Goal: Download file/media

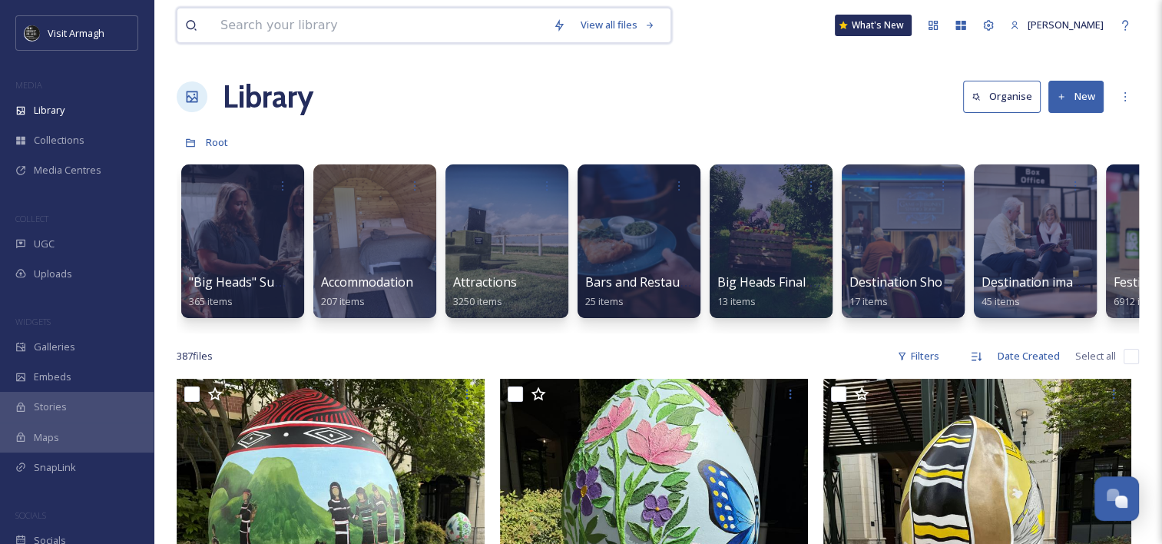
click at [457, 35] on input at bounding box center [379, 25] width 333 height 34
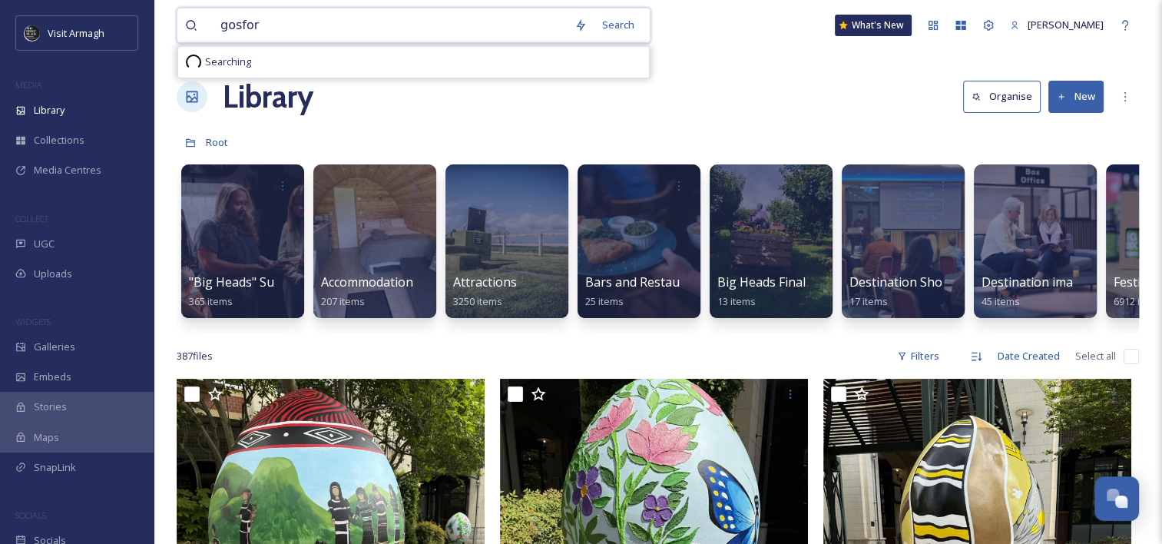
type input "gosford"
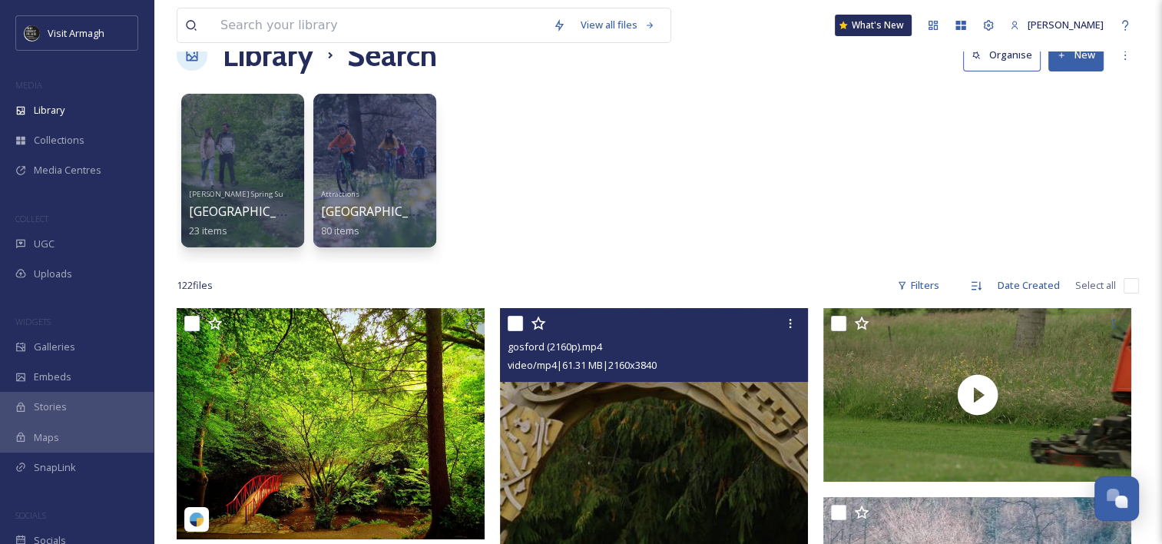
scroll to position [40, 0]
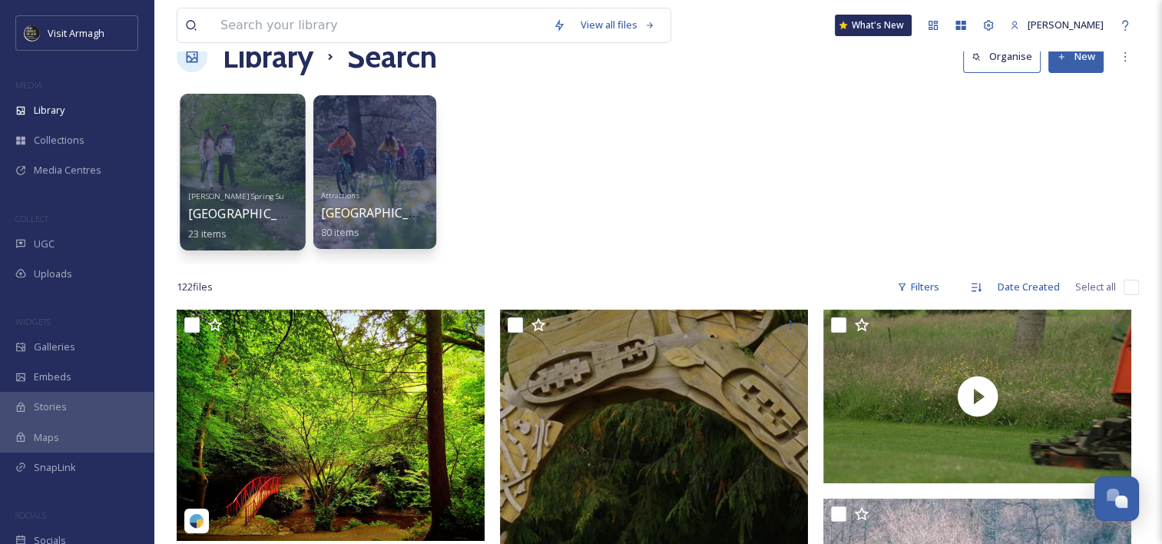
click at [255, 152] on div at bounding box center [242, 172] width 125 height 157
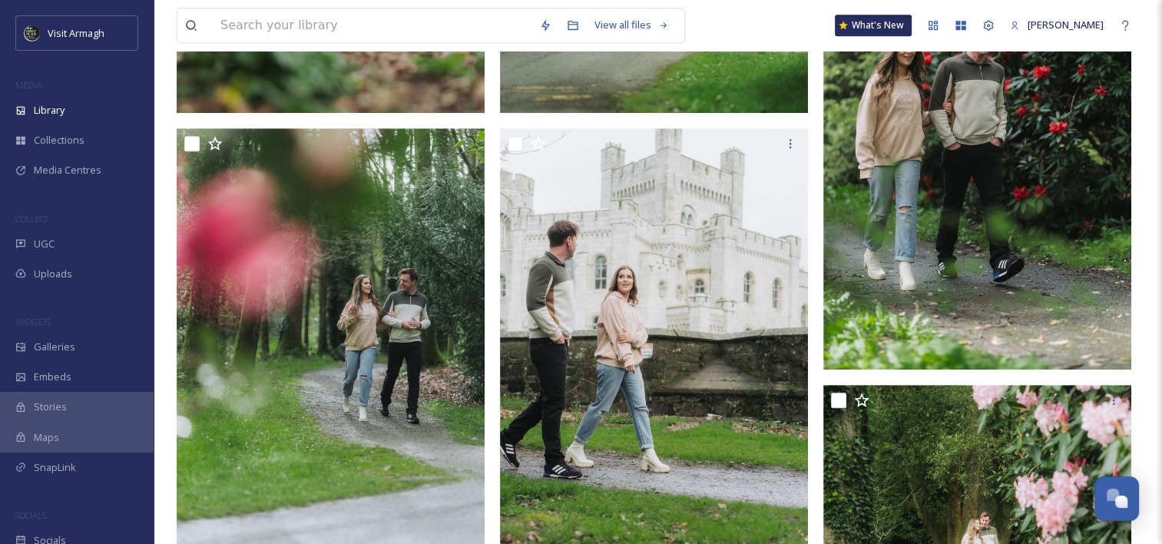
scroll to position [743, 0]
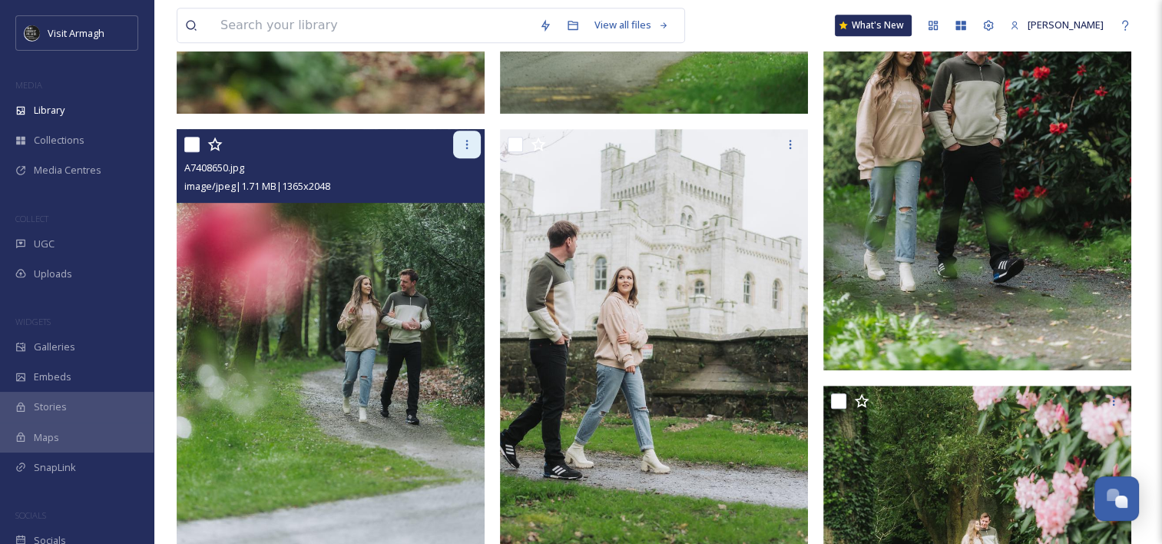
click at [458, 141] on div at bounding box center [467, 145] width 28 height 28
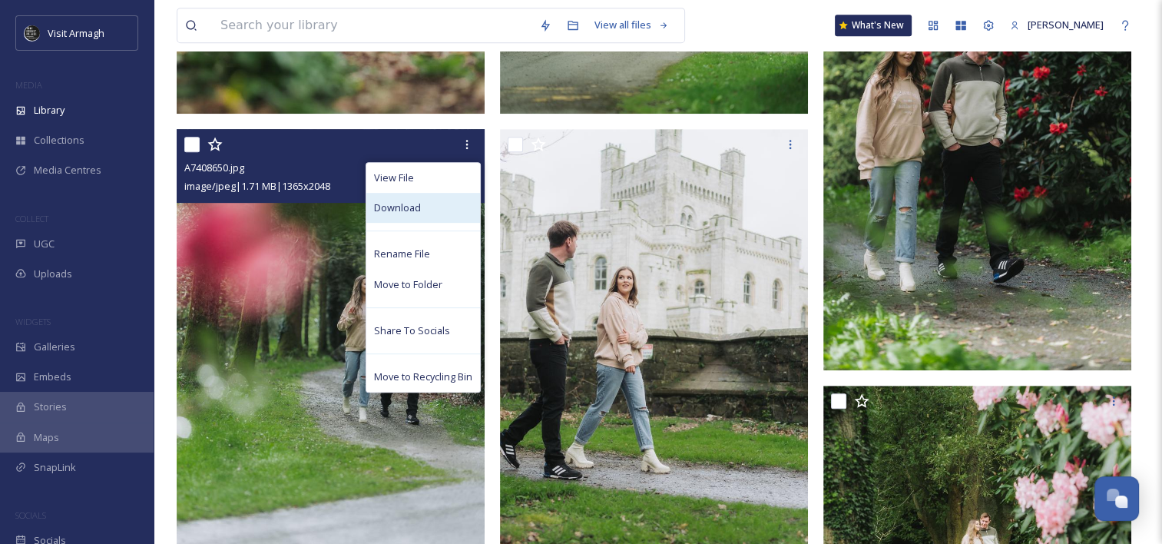
click at [443, 212] on div "Download" at bounding box center [423, 208] width 114 height 30
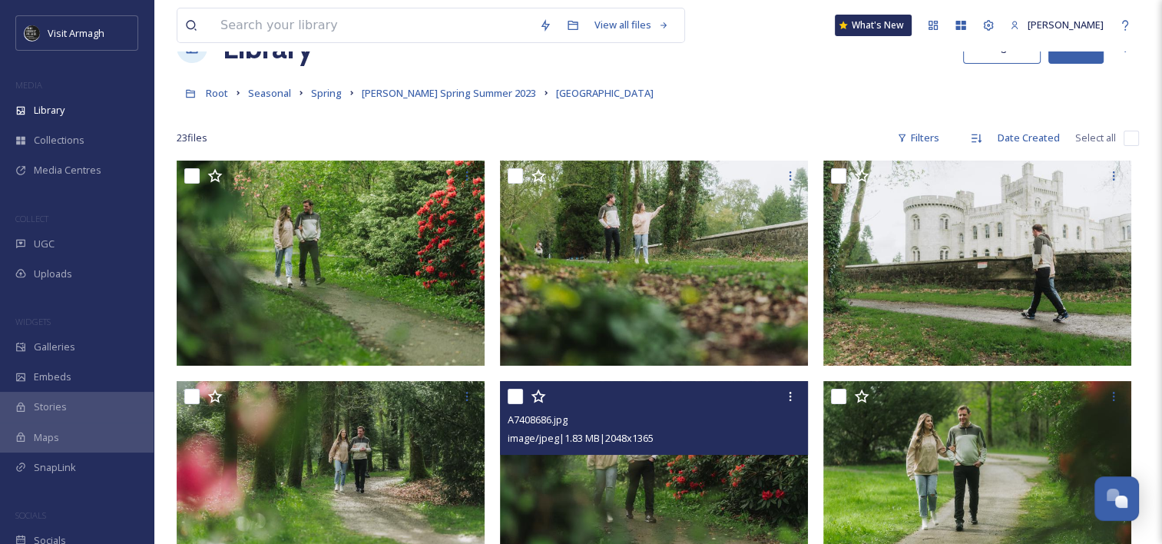
scroll to position [22, 0]
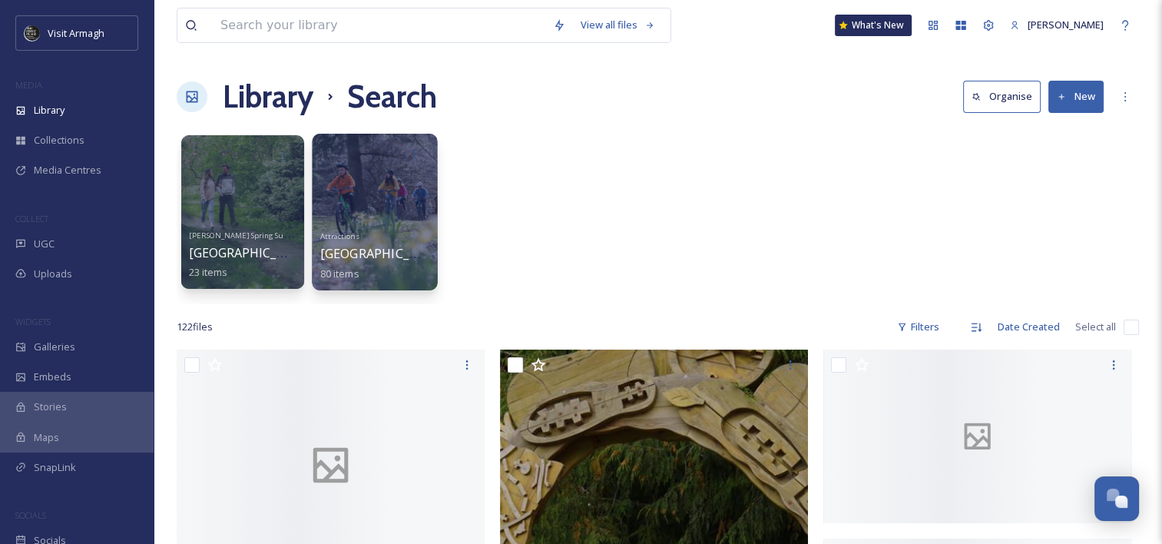
click at [371, 218] on div at bounding box center [374, 212] width 125 height 157
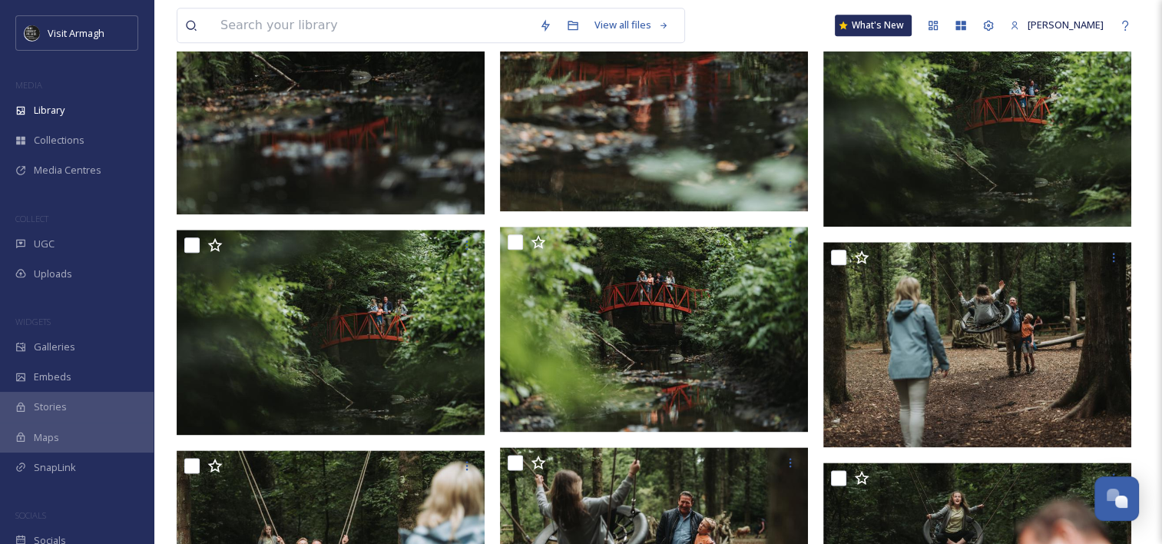
scroll to position [1800, 0]
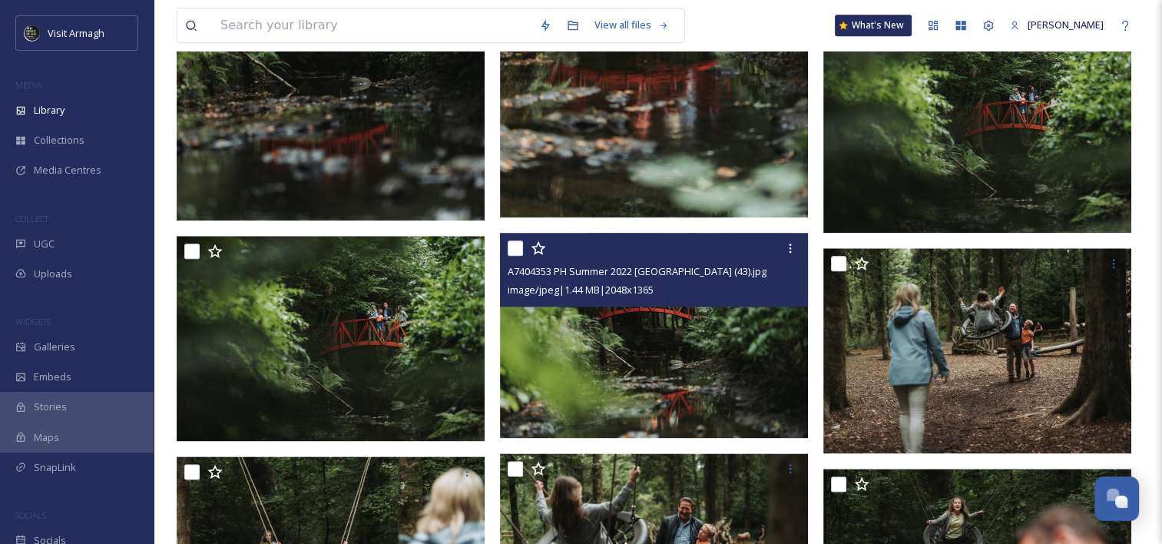
click at [688, 324] on img at bounding box center [654, 336] width 308 height 206
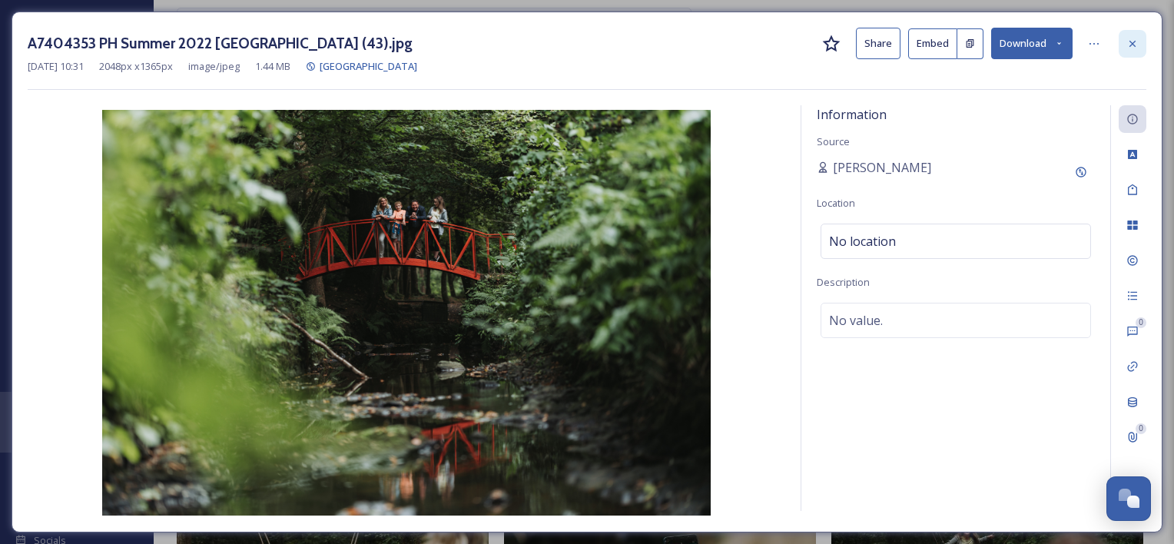
click at [1133, 42] on icon at bounding box center [1132, 43] width 6 height 6
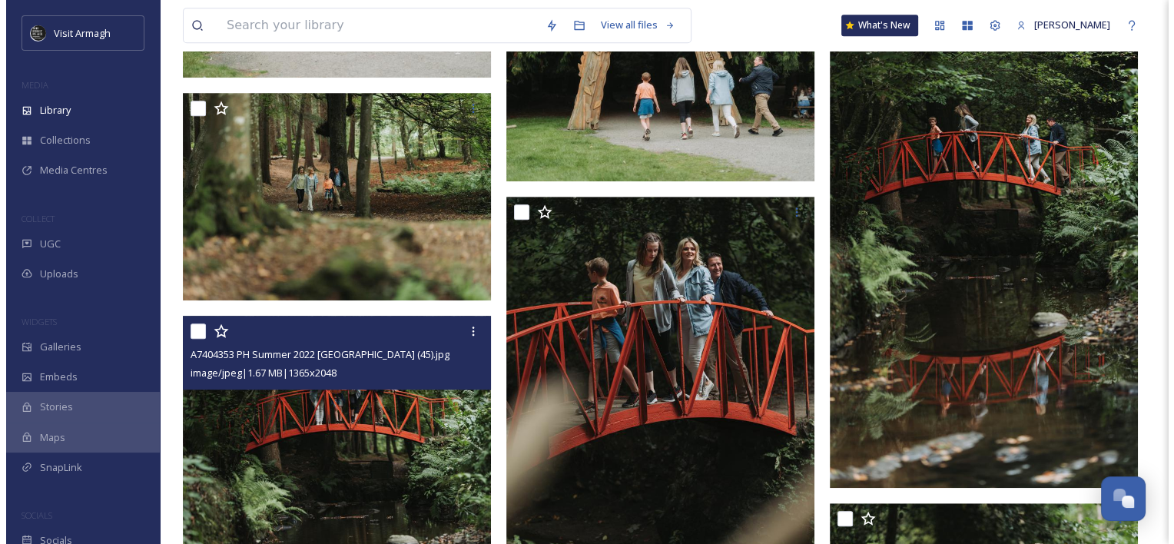
scroll to position [894, 0]
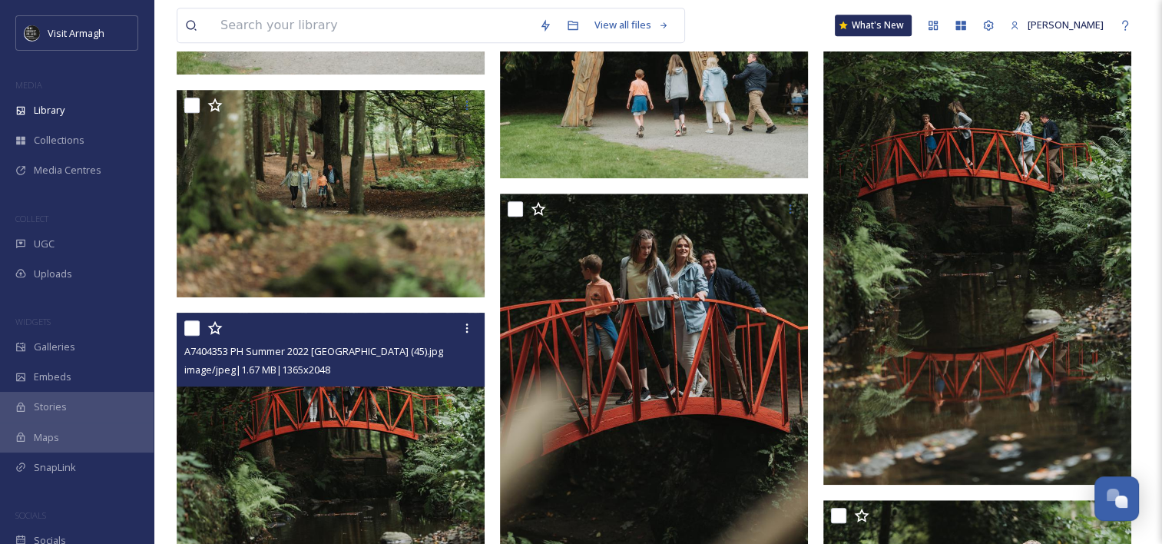
click at [402, 440] on img at bounding box center [331, 544] width 308 height 462
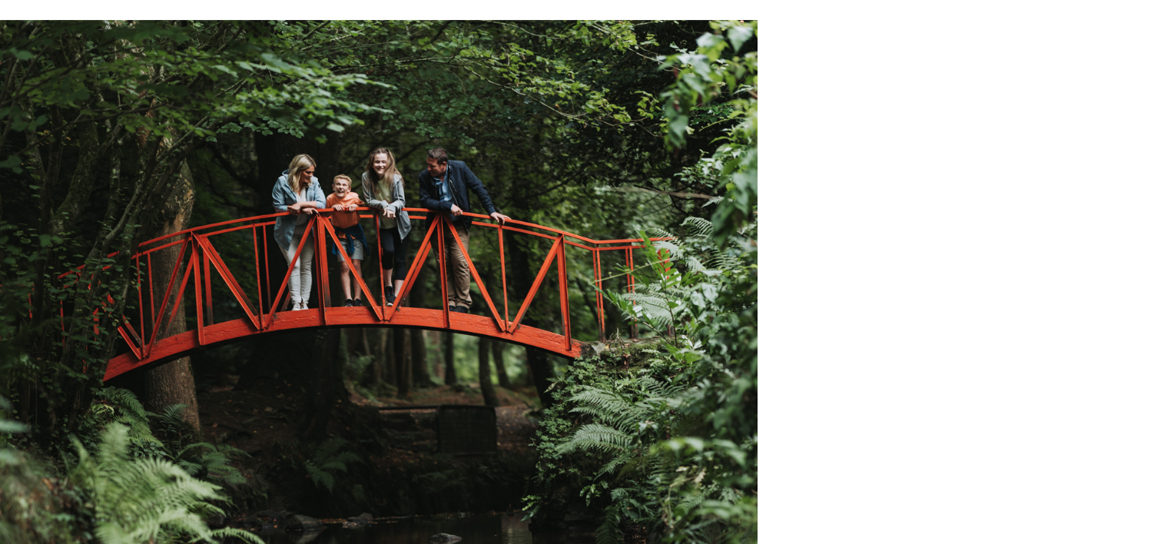
scroll to position [894, 0]
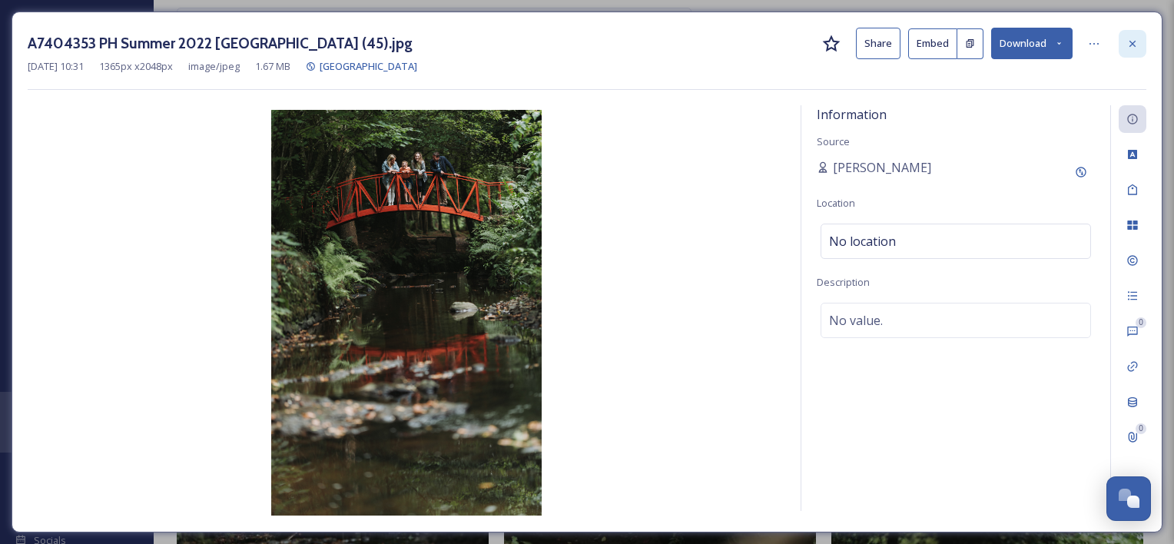
click at [1128, 39] on icon at bounding box center [1132, 44] width 12 height 12
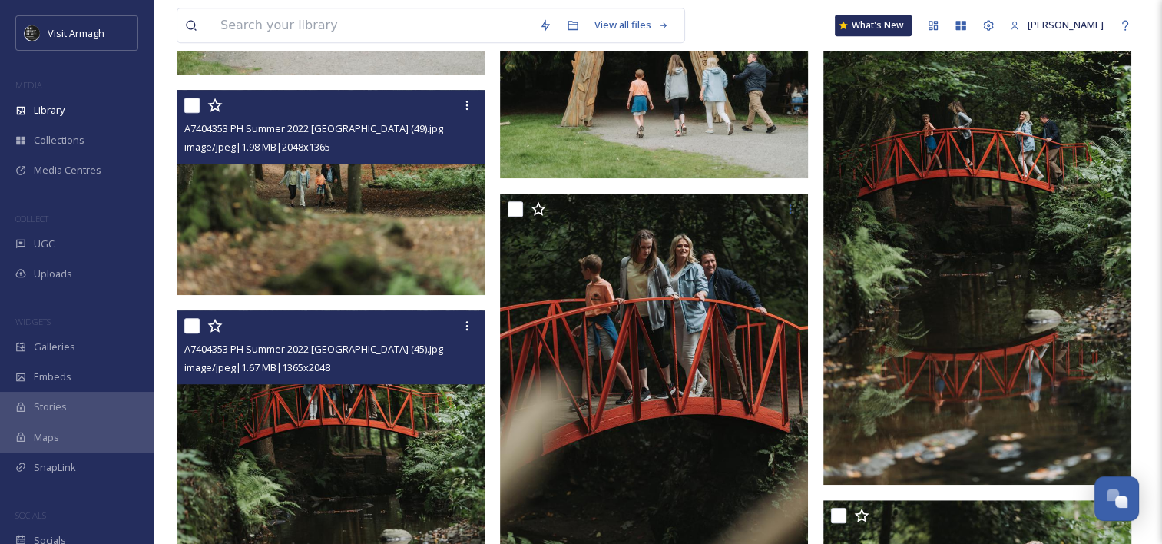
click at [416, 258] on img at bounding box center [331, 192] width 308 height 206
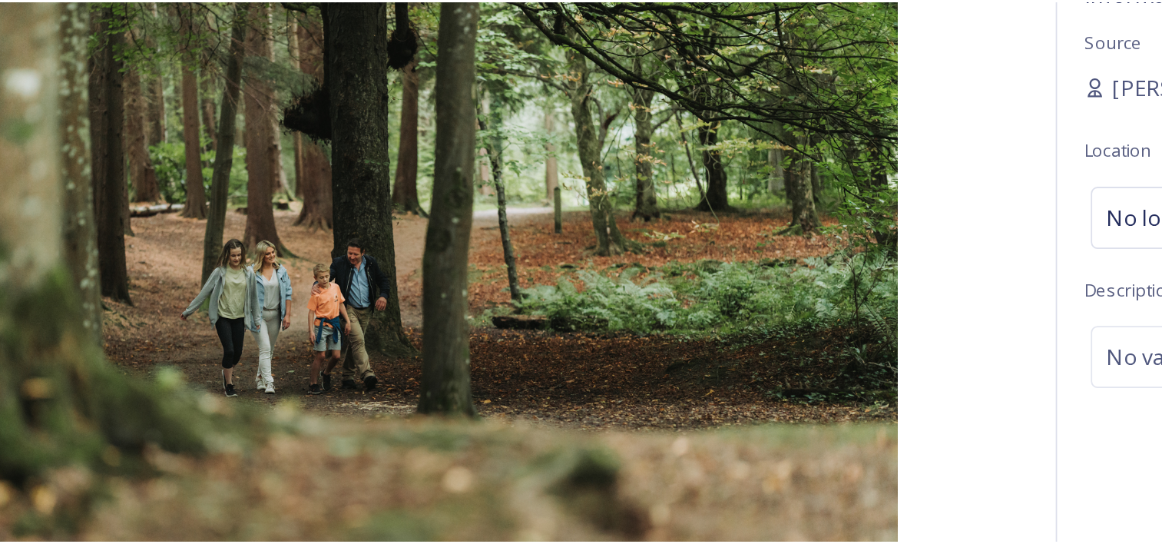
scroll to position [894, 0]
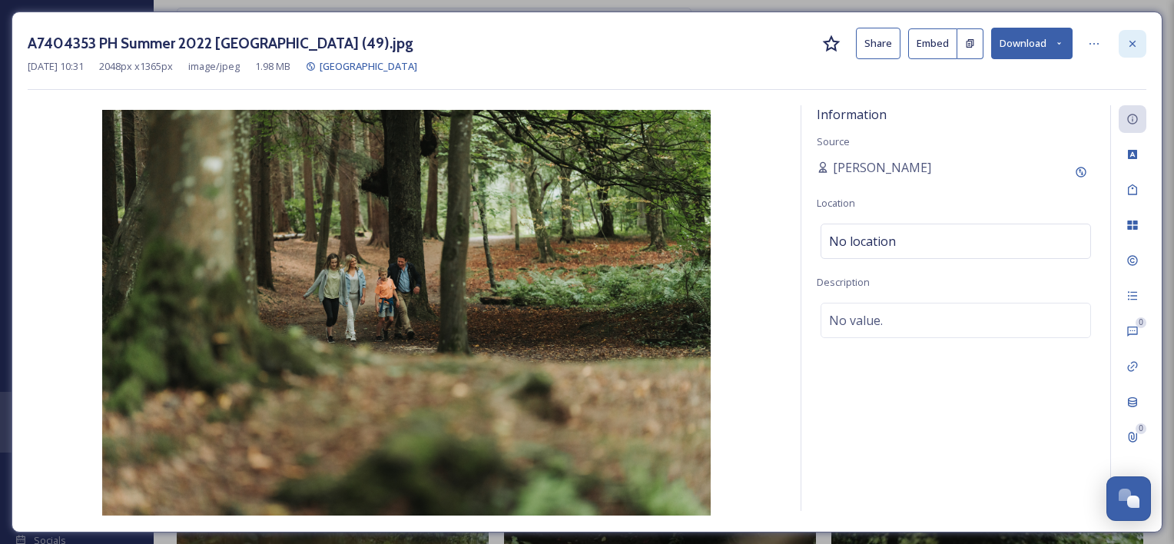
click at [1137, 47] on icon at bounding box center [1132, 44] width 12 height 12
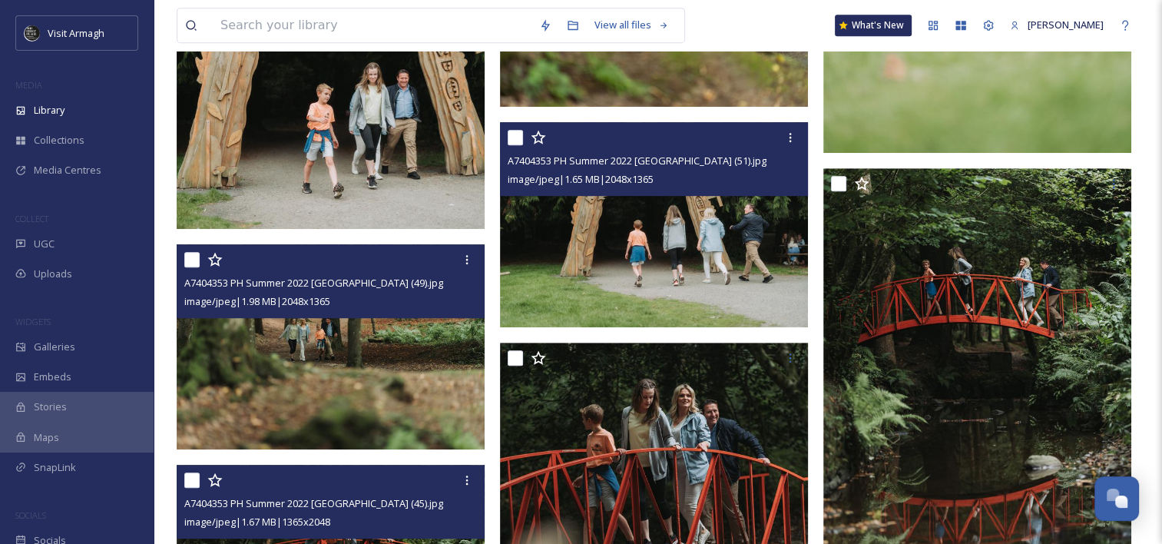
scroll to position [847, 0]
